Goal: Task Accomplishment & Management: Manage account settings

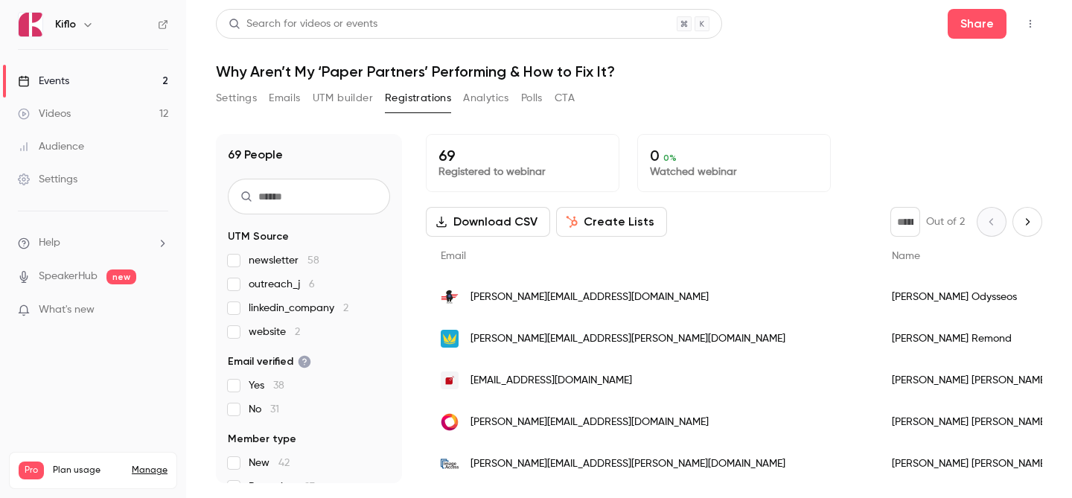
click at [95, 77] on link "Events 2" at bounding box center [93, 81] width 186 height 33
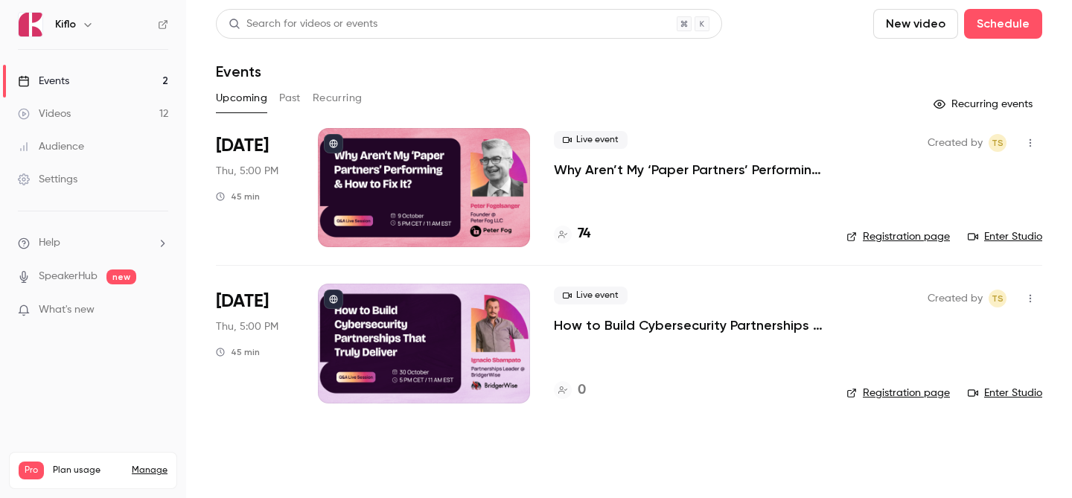
click at [569, 227] on div "74" at bounding box center [572, 234] width 36 height 20
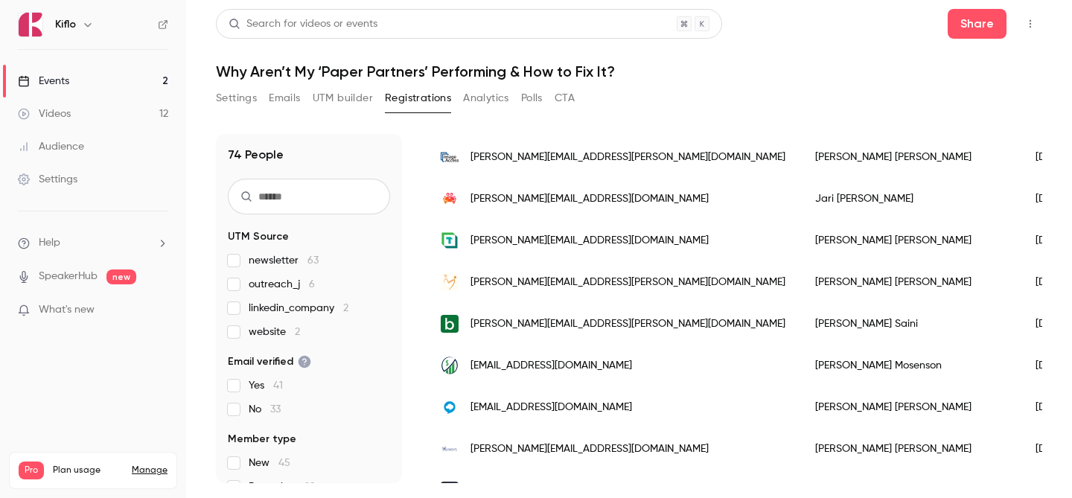
scroll to position [516, 0]
click at [168, 86] on link "Events 2" at bounding box center [93, 81] width 186 height 33
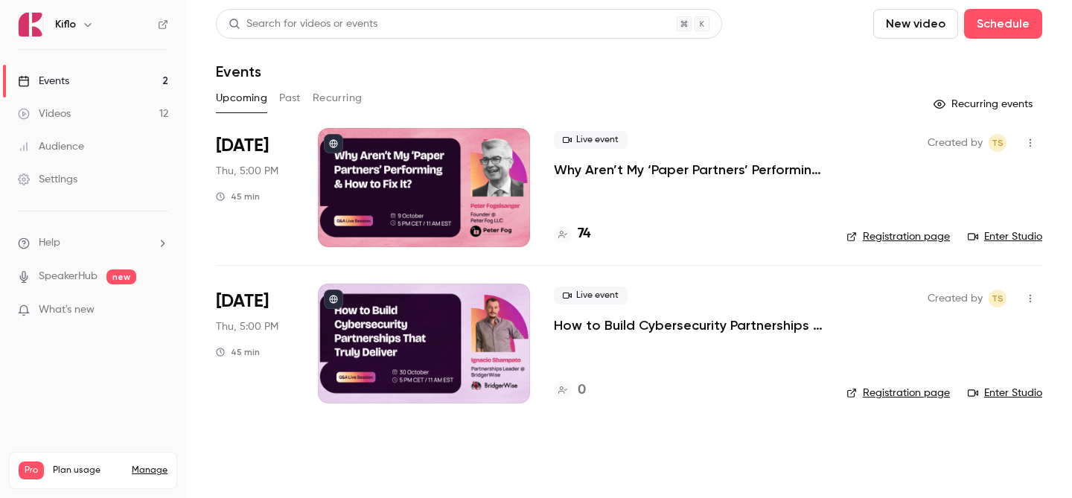
click at [601, 330] on p "How to Build Cybersecurity Partnerships That Truly Deliver" at bounding box center [688, 325] width 269 height 18
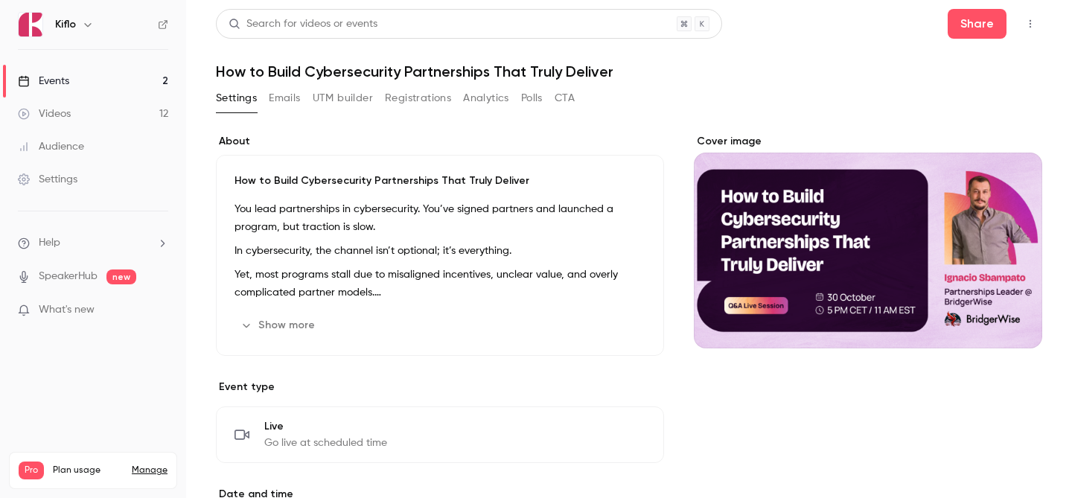
click at [971, 41] on header "Search for videos or events Share How to Build Cybersecurity Partnerships That …" at bounding box center [629, 44] width 826 height 71
click at [967, 20] on button "Share" at bounding box center [976, 24] width 59 height 30
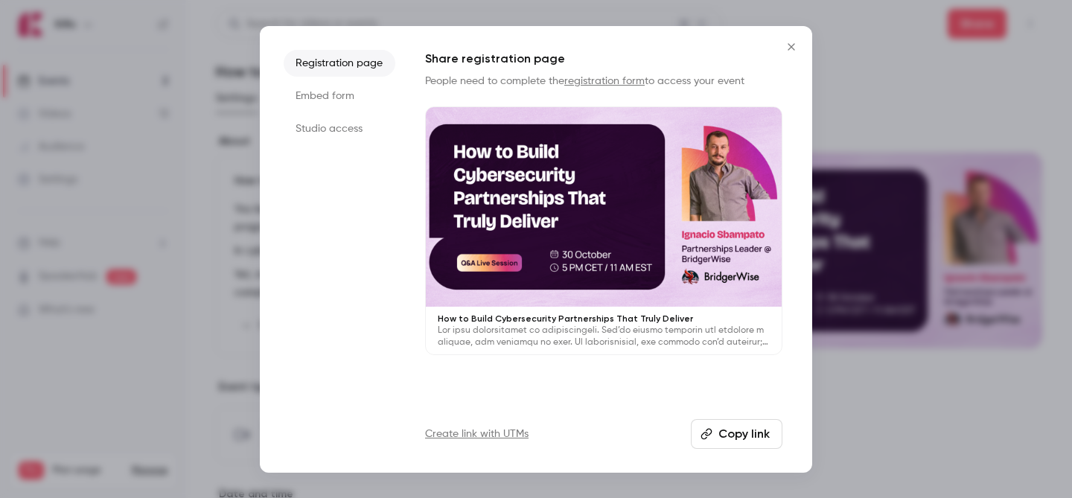
click at [729, 432] on button "Copy link" at bounding box center [737, 434] width 92 height 30
click at [928, 18] on div at bounding box center [536, 249] width 1072 height 498
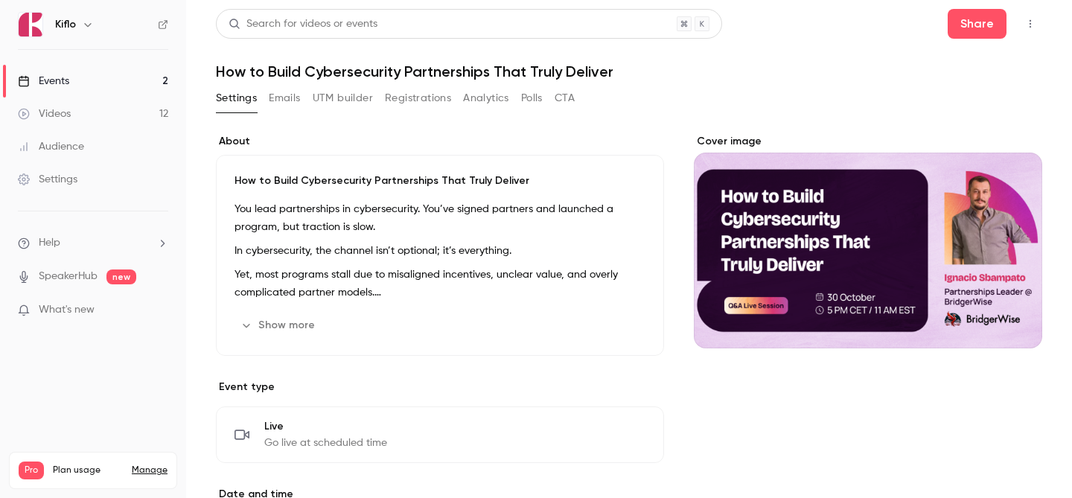
click at [85, 77] on link "Events 2" at bounding box center [93, 81] width 186 height 33
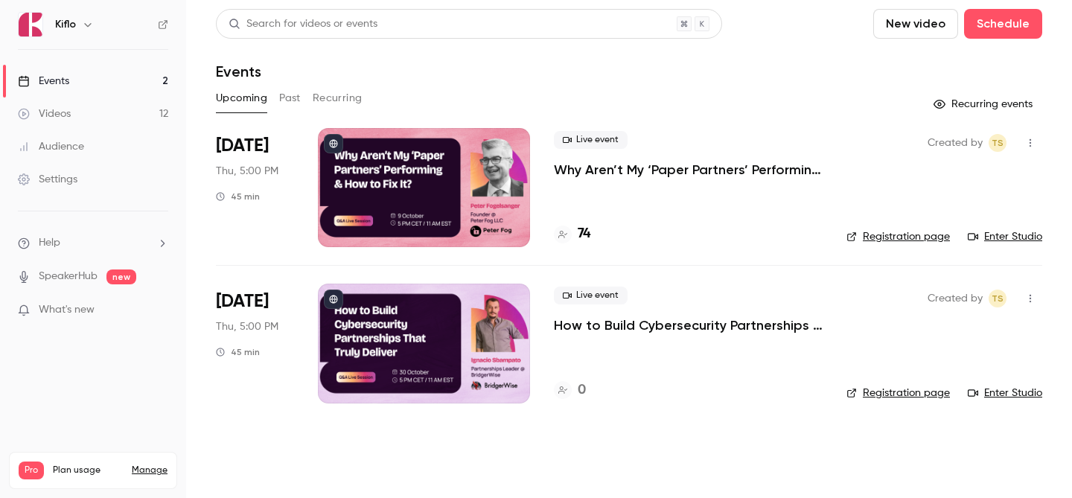
click at [452, 353] on div at bounding box center [424, 343] width 212 height 119
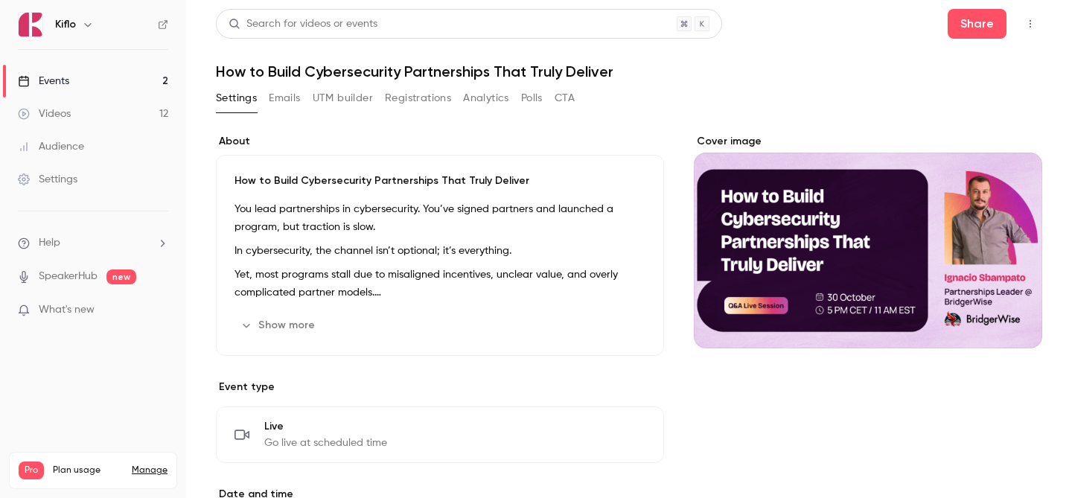
click at [295, 324] on button "Show more" at bounding box center [278, 325] width 89 height 24
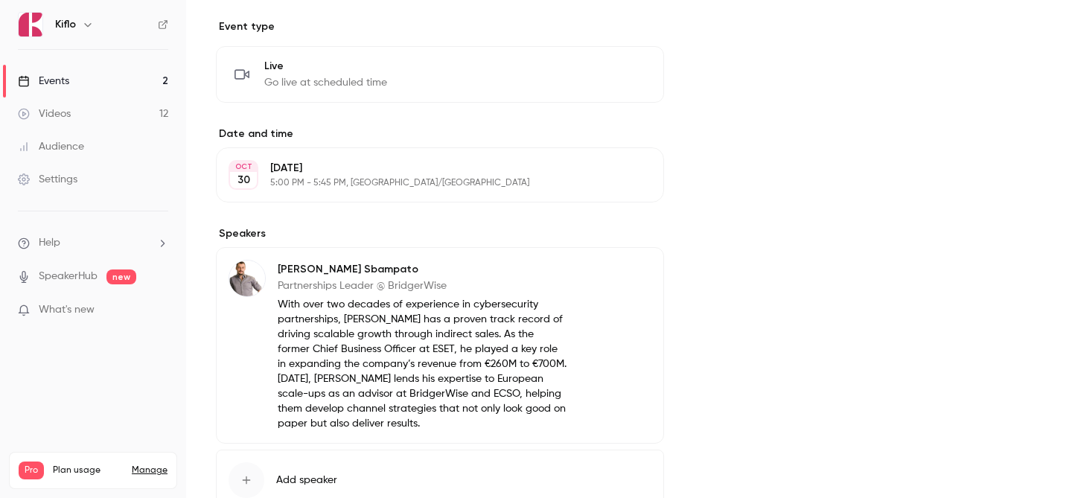
scroll to position [810, 0]
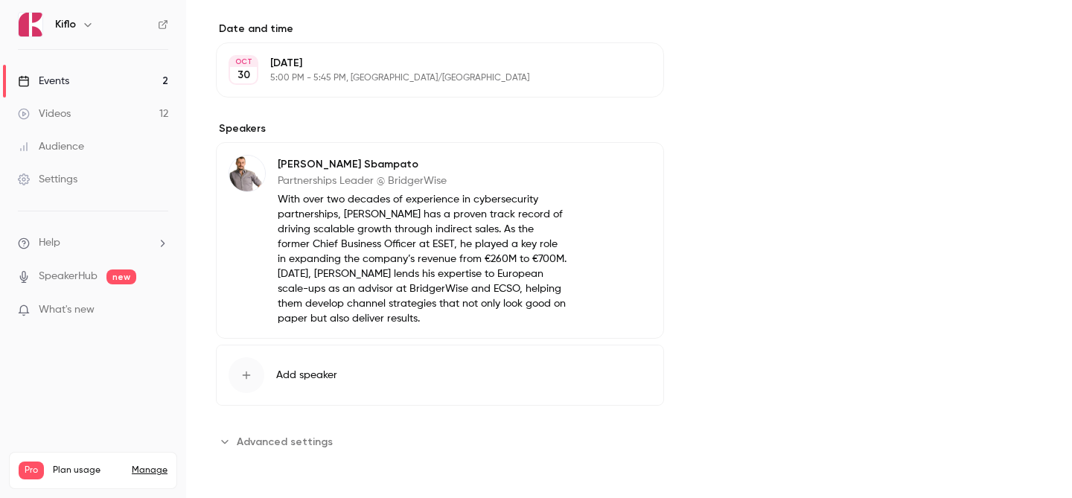
click at [82, 74] on link "Events 2" at bounding box center [93, 81] width 186 height 33
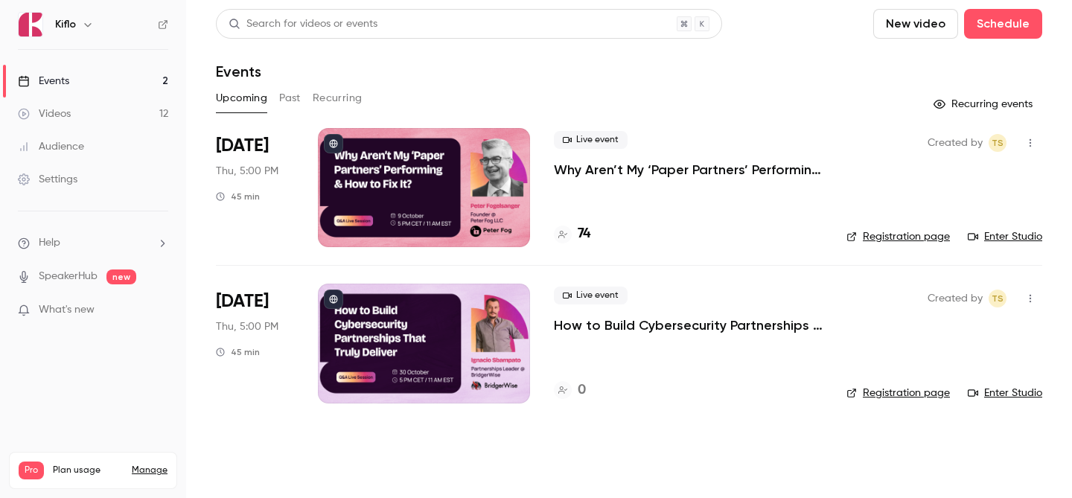
click at [106, 86] on link "Events 2" at bounding box center [93, 81] width 186 height 33
click at [157, 83] on link "Events 2" at bounding box center [93, 81] width 186 height 33
click at [591, 237] on div "74" at bounding box center [688, 234] width 269 height 20
click at [578, 226] on h4 "74" at bounding box center [583, 234] width 13 height 20
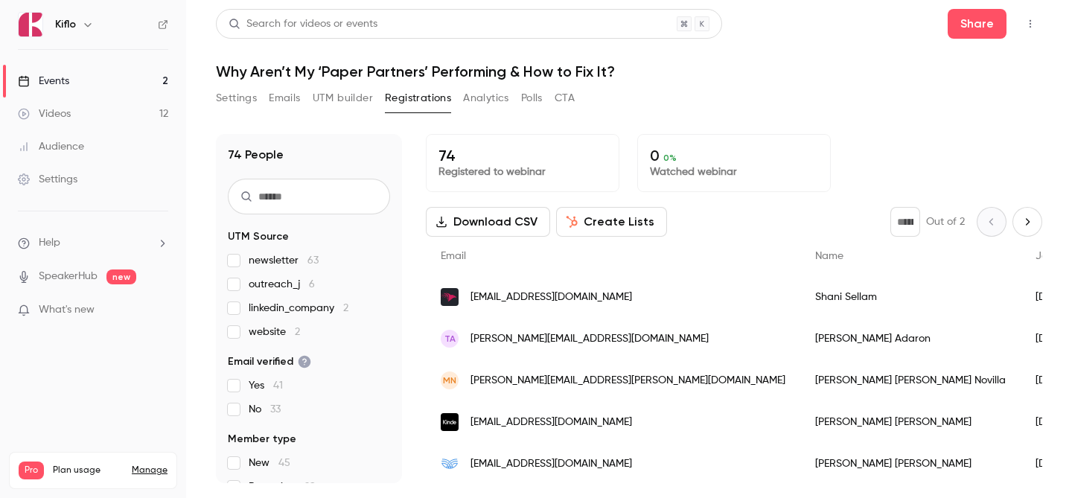
click at [107, 142] on link "Audience" at bounding box center [93, 146] width 186 height 33
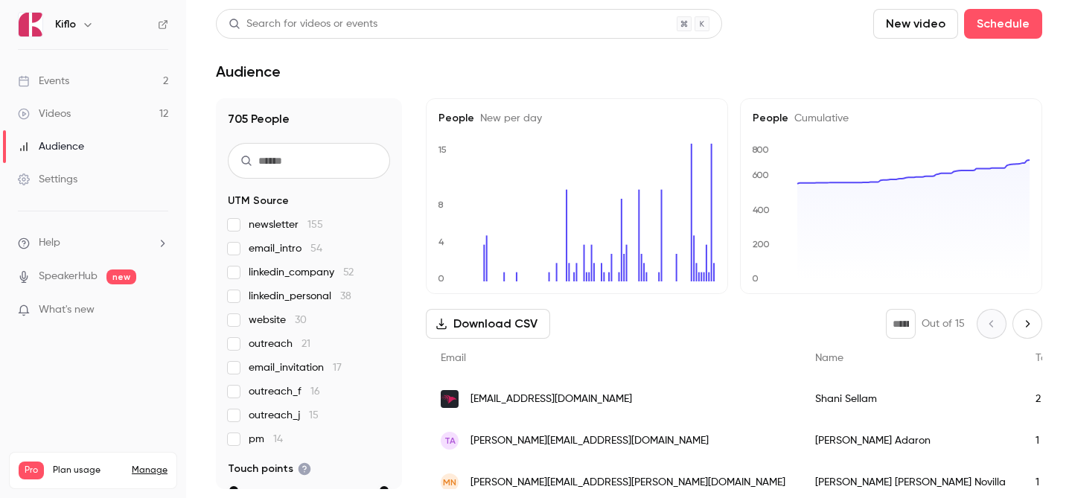
click at [101, 72] on link "Events 2" at bounding box center [93, 81] width 186 height 33
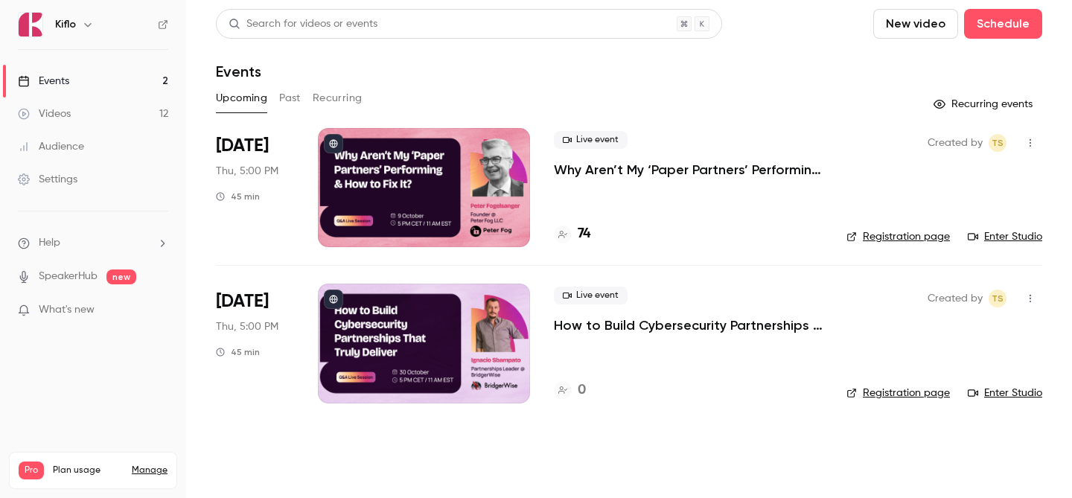
click at [415, 312] on div at bounding box center [424, 343] width 212 height 119
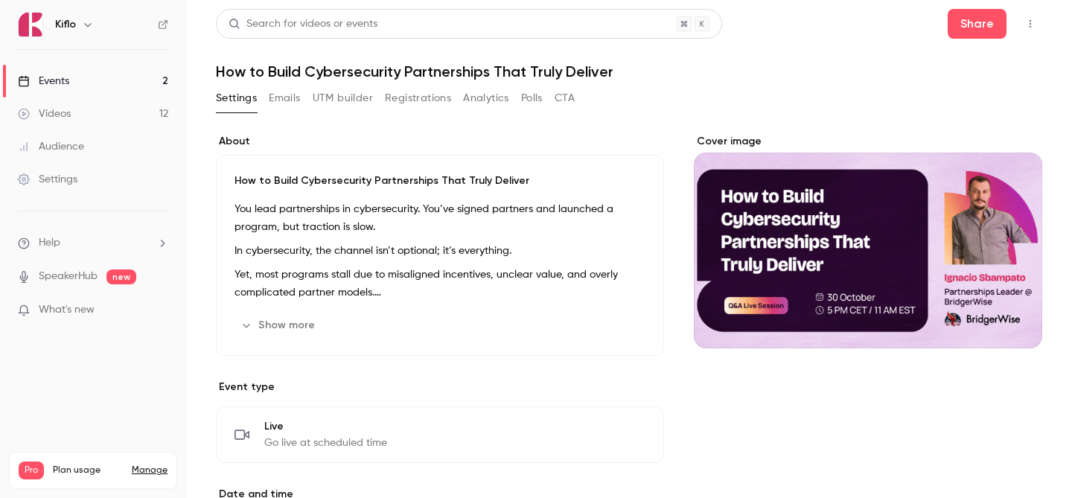
click at [415, 312] on div "How to Build Cybersecurity Partnerships That Truly Deliver You lead partnership…" at bounding box center [440, 255] width 448 height 201
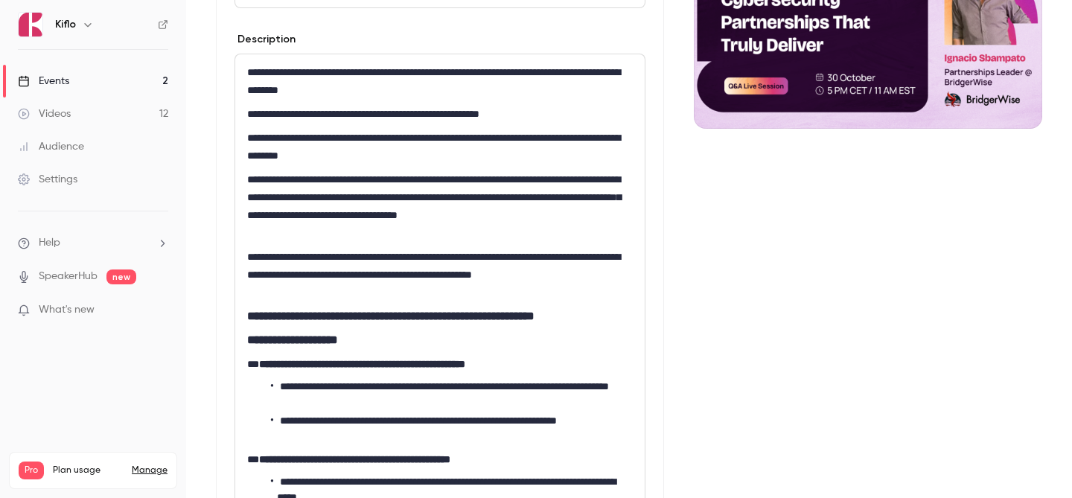
scroll to position [516, 0]
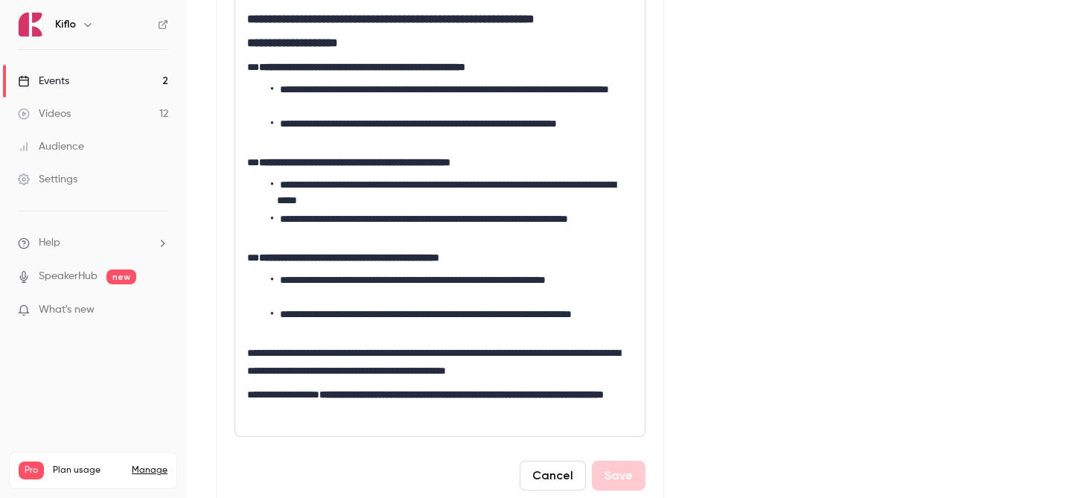
click at [471, 397] on strong "**********" at bounding box center [461, 394] width 284 height 10
click at [620, 459] on form "**********" at bounding box center [439, 73] width 411 height 833
click at [616, 476] on button "Save" at bounding box center [619, 476] width 54 height 30
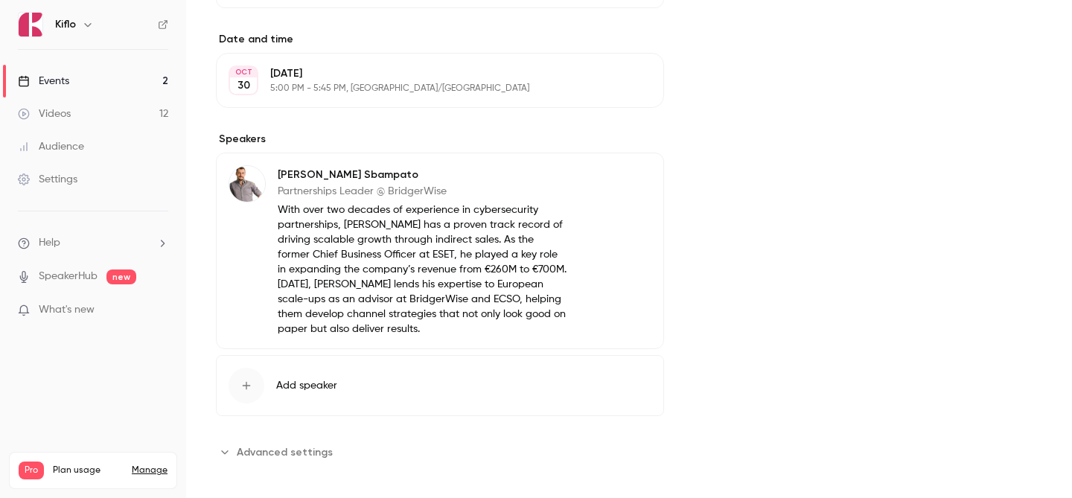
click at [137, 82] on link "Events 2" at bounding box center [93, 81] width 186 height 33
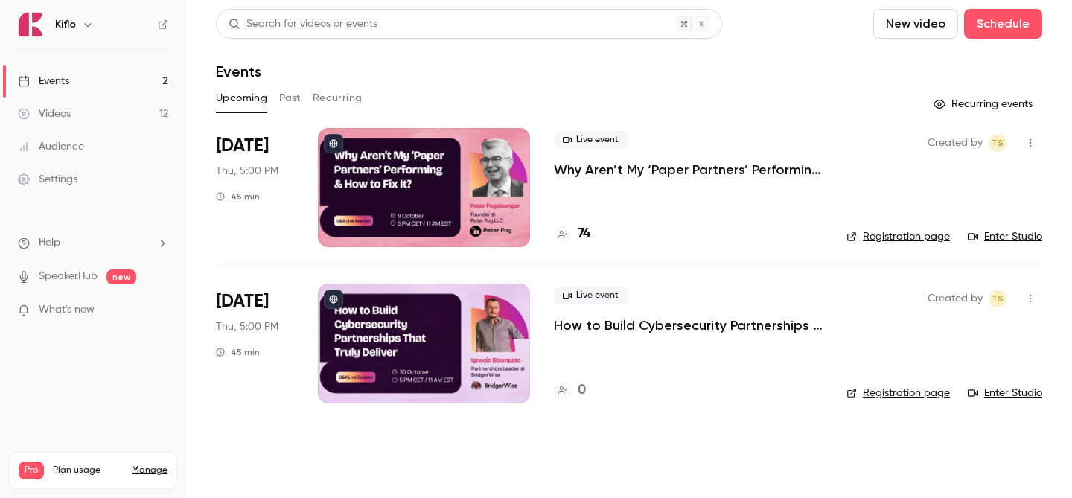
click at [487, 380] on div at bounding box center [424, 343] width 212 height 119
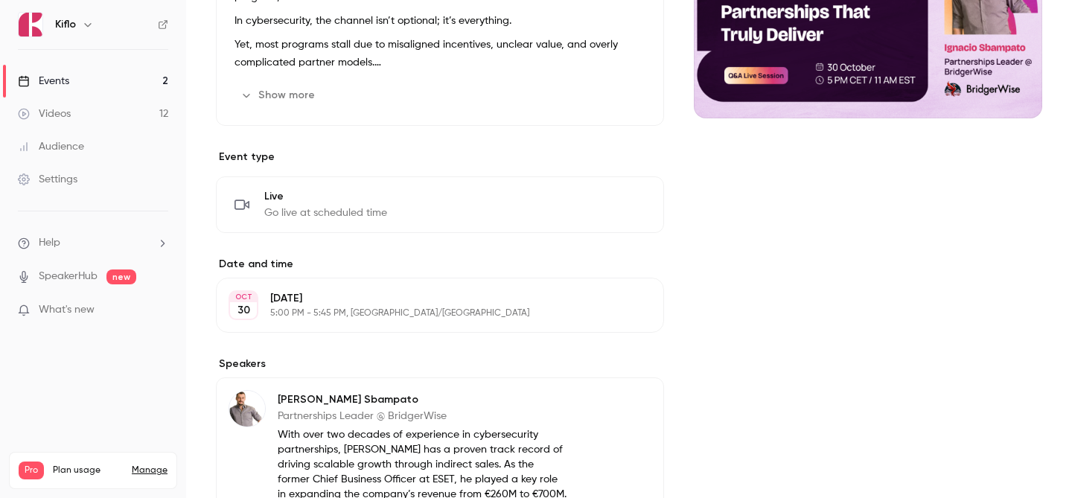
click at [313, 93] on button "Show more" at bounding box center [278, 95] width 89 height 24
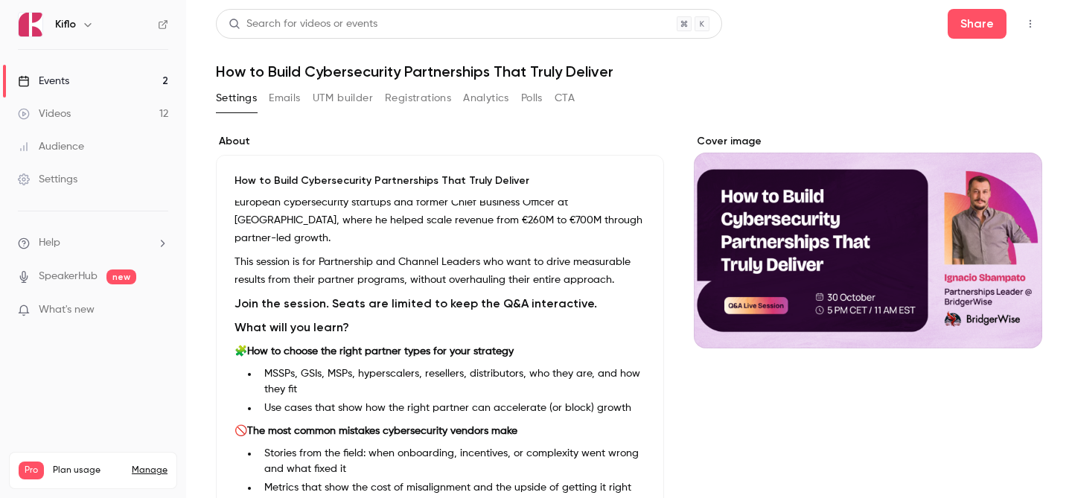
click at [111, 84] on link "Events 2" at bounding box center [93, 81] width 186 height 33
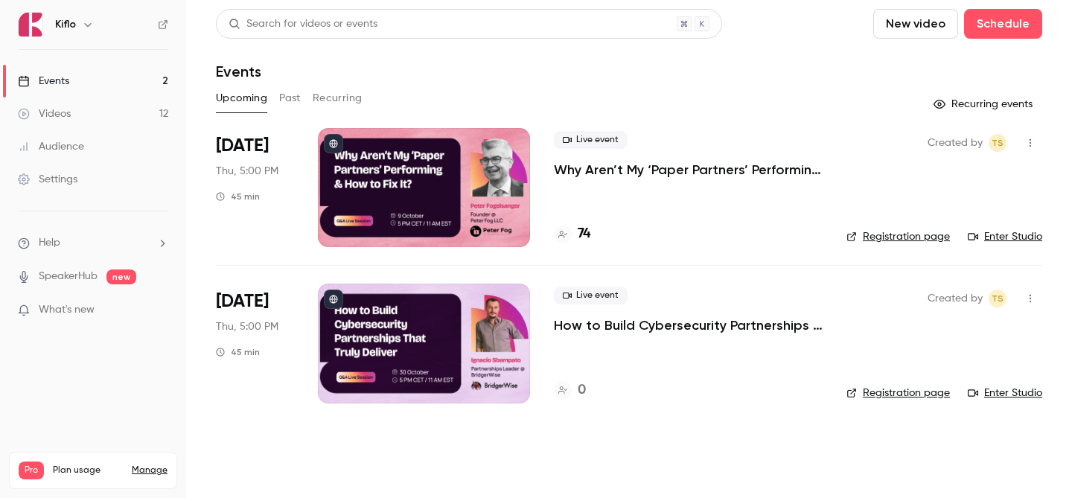
click at [438, 386] on div at bounding box center [424, 343] width 212 height 119
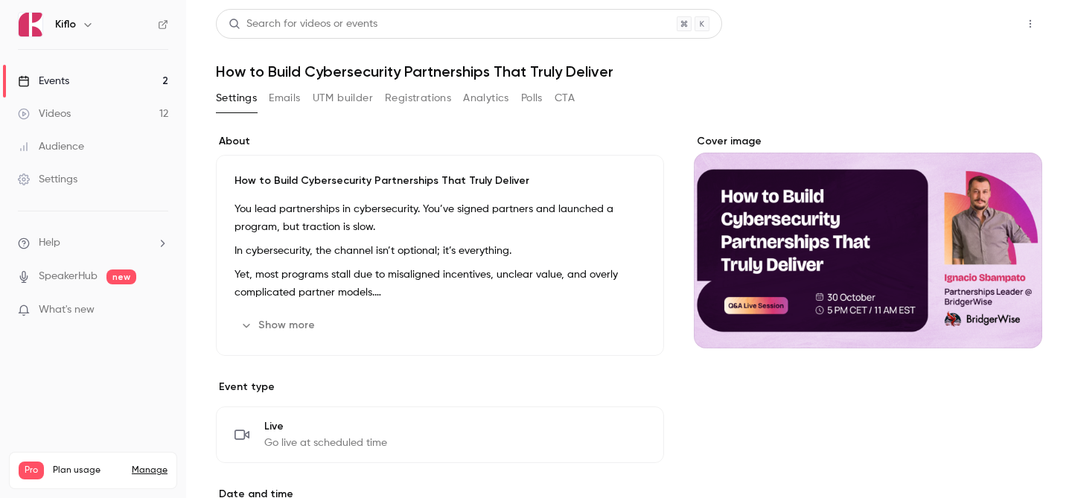
click at [990, 33] on button "Share" at bounding box center [976, 24] width 59 height 30
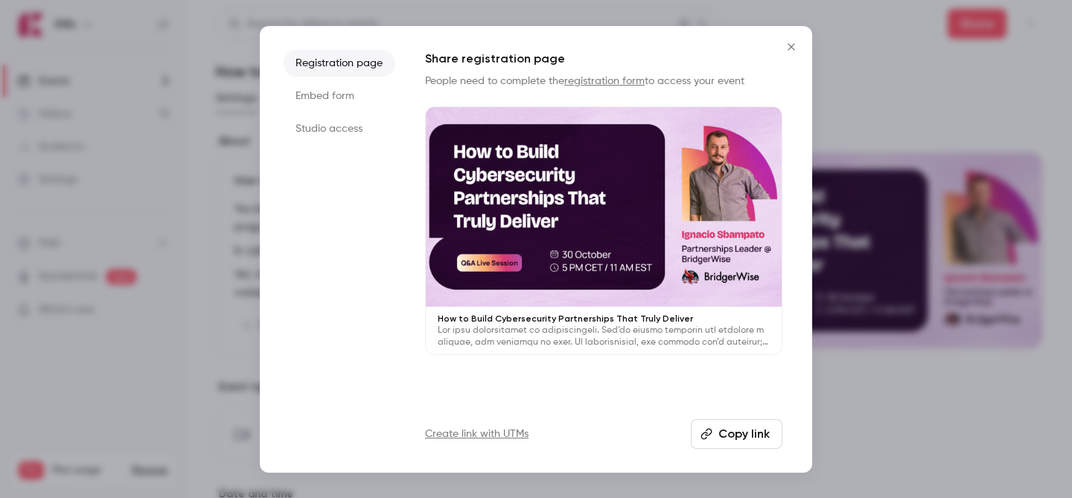
click at [735, 429] on button "Copy link" at bounding box center [737, 434] width 92 height 30
click at [227, 117] on div at bounding box center [536, 249] width 1072 height 498
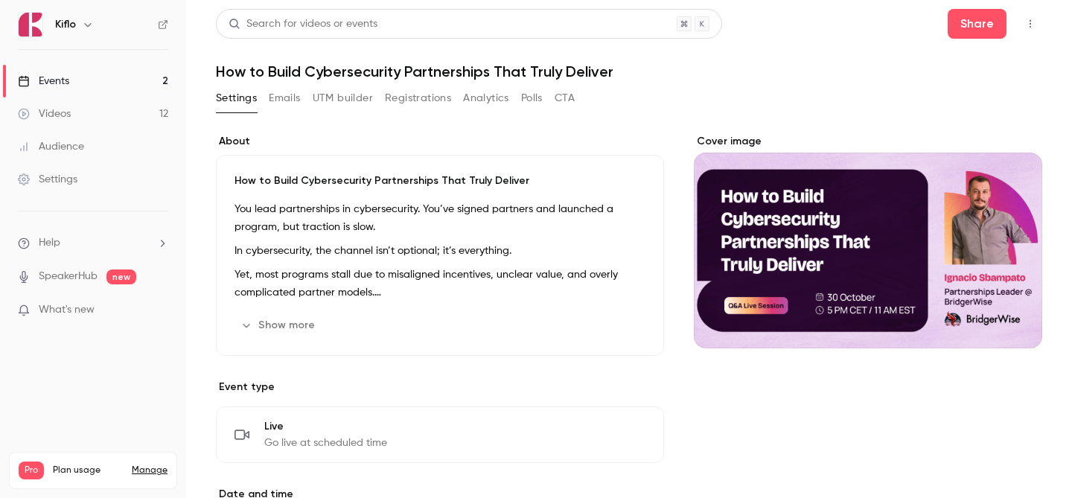
click at [127, 66] on link "Events 2" at bounding box center [93, 81] width 186 height 33
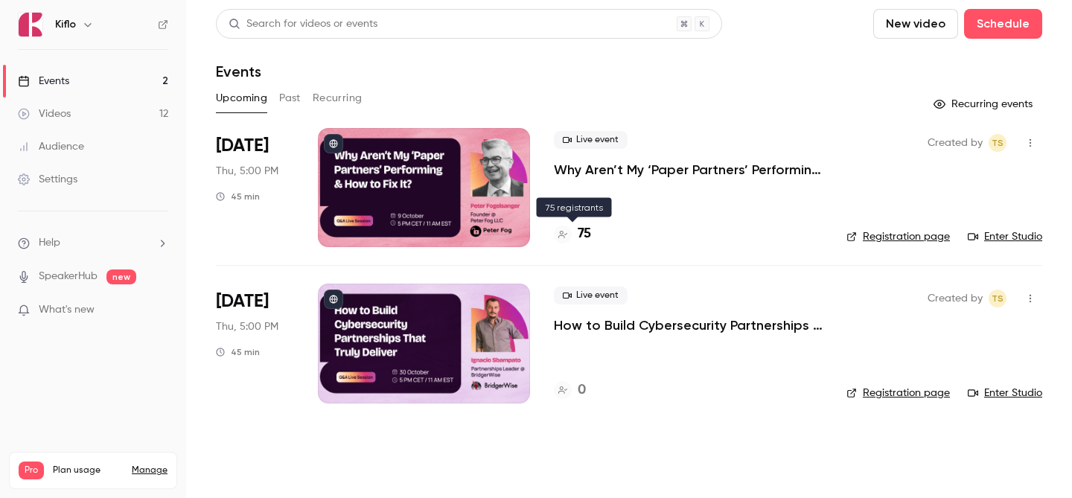
click at [587, 234] on h4 "75" at bounding box center [583, 234] width 13 height 20
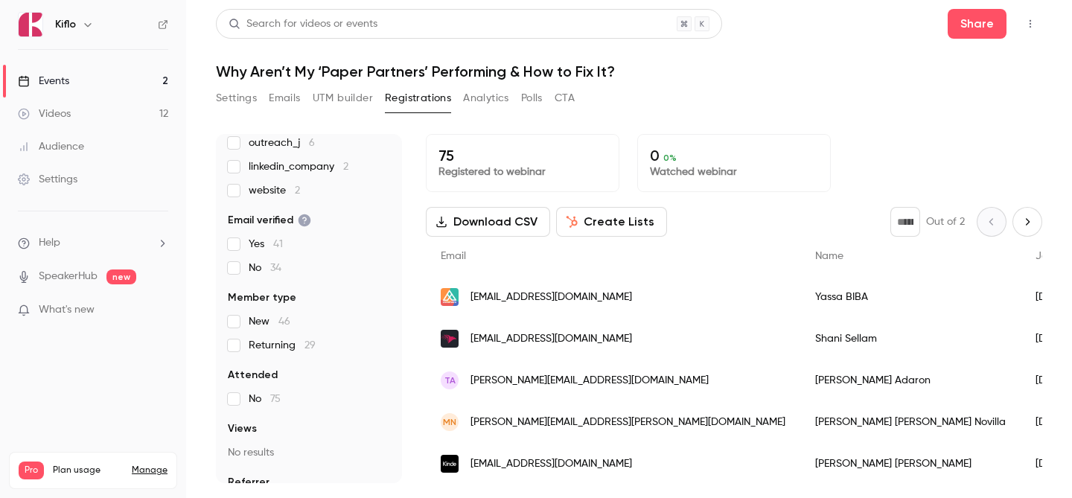
scroll to position [170, 0]
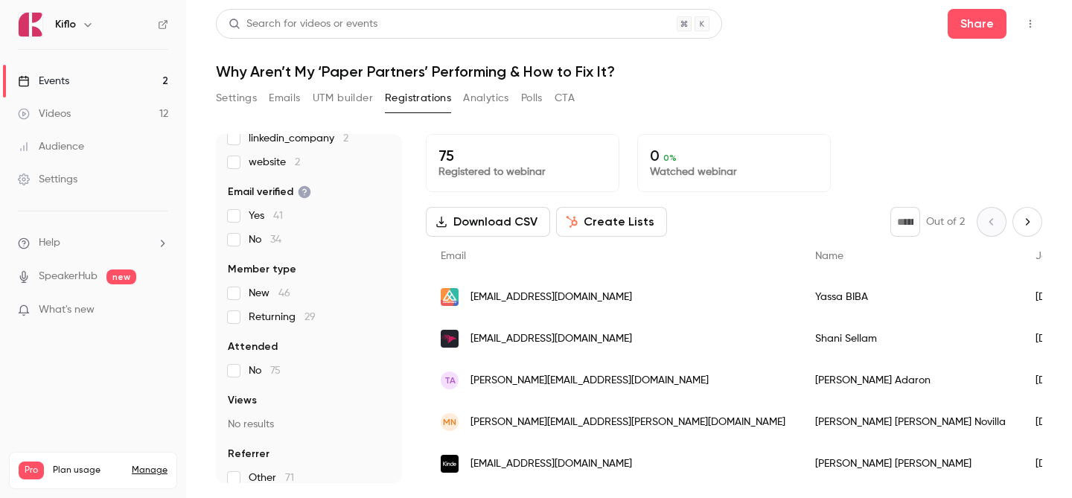
click at [118, 86] on link "Events 2" at bounding box center [93, 81] width 186 height 33
